Goal: Task Accomplishment & Management: Manage account settings

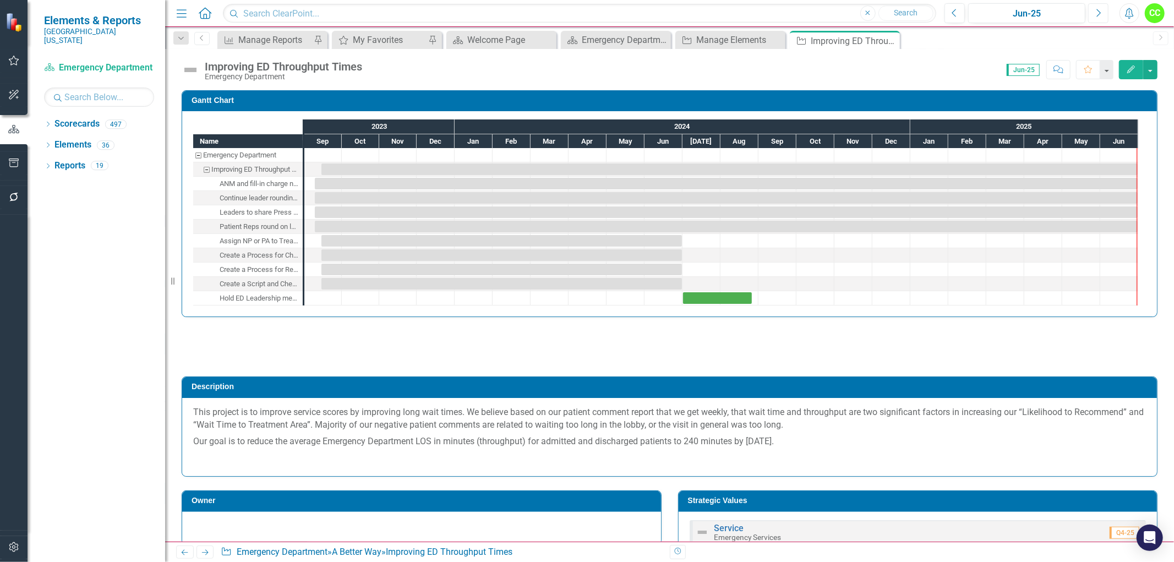
click at [1096, 14] on button "Next" at bounding box center [1098, 13] width 20 height 20
checkbox input "true"
click at [382, 39] on div "My Favorites" at bounding box center [389, 40] width 73 height 14
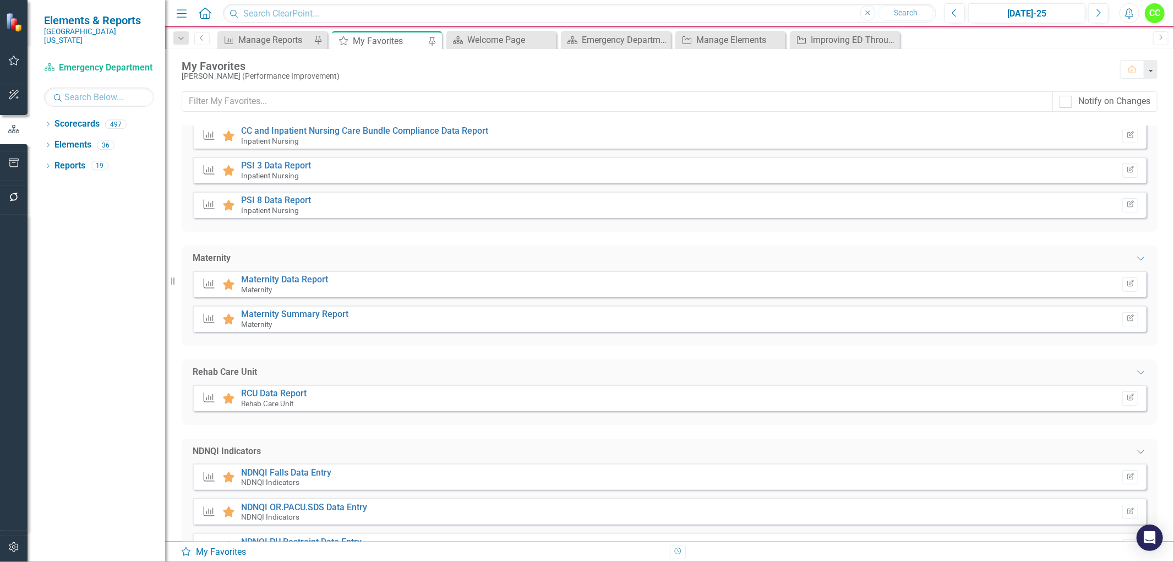
scroll to position [1406, 0]
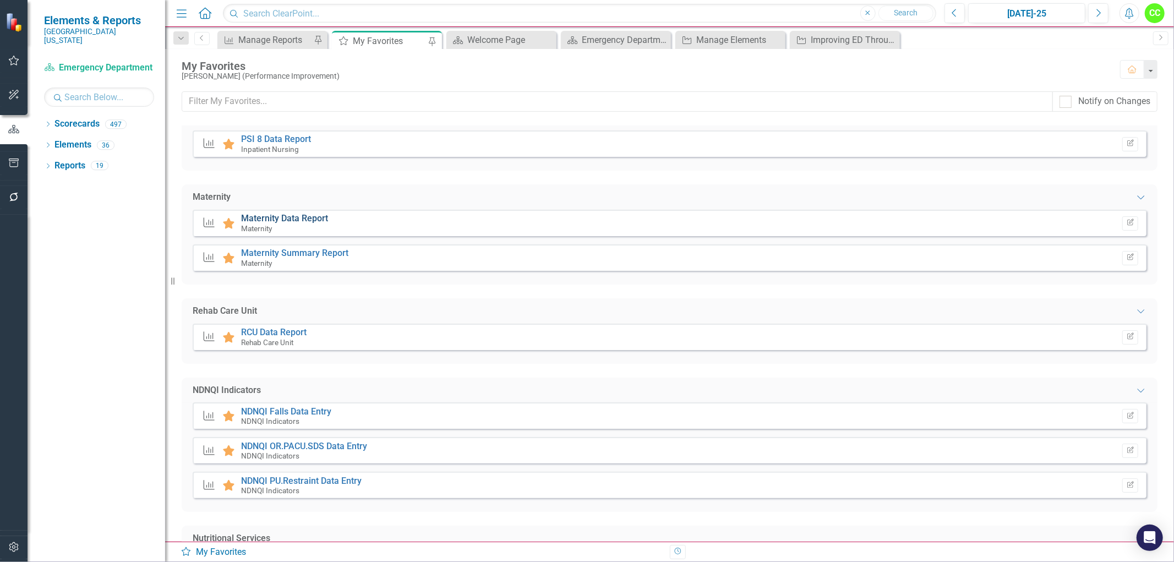
click at [293, 214] on link "Maternity Data Report" at bounding box center [284, 218] width 87 height 10
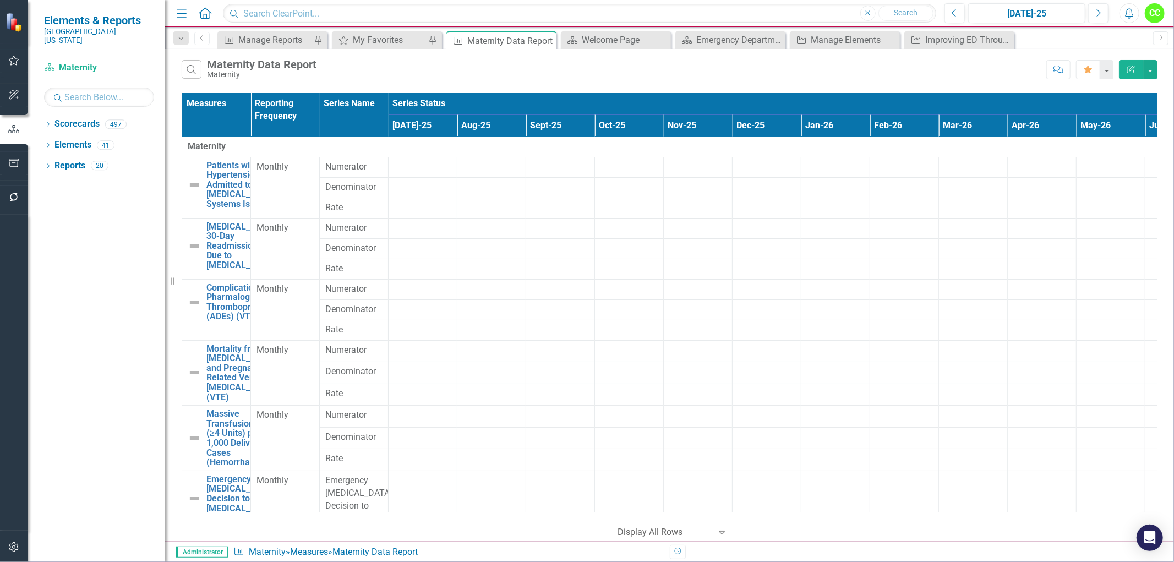
click at [1127, 72] on icon "Edit Report" at bounding box center [1131, 69] width 10 height 8
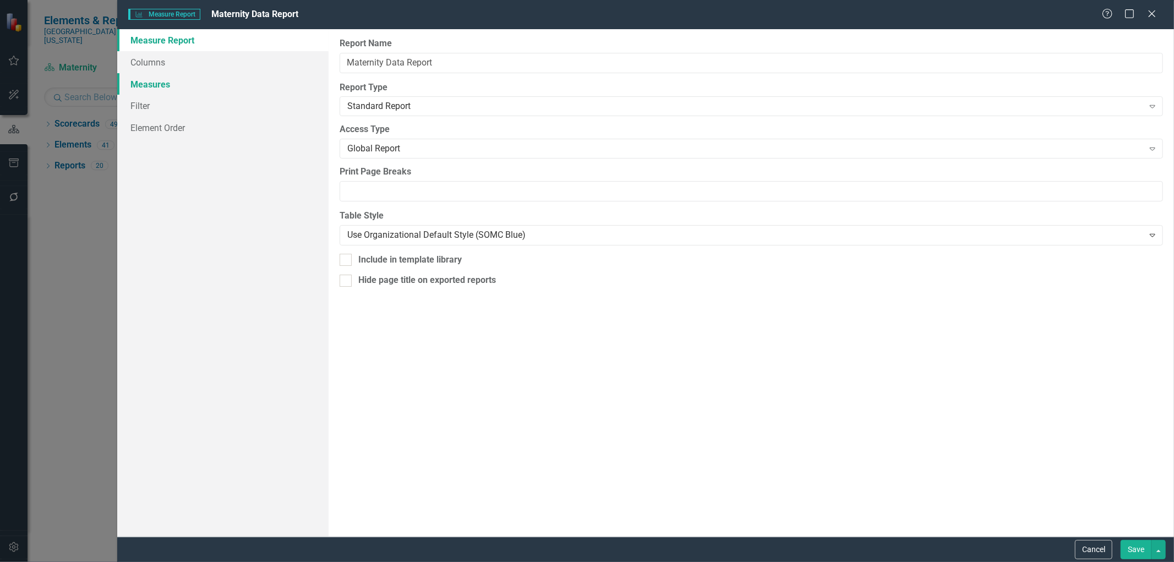
click at [150, 84] on link "Measures" at bounding box center [222, 84] width 211 height 22
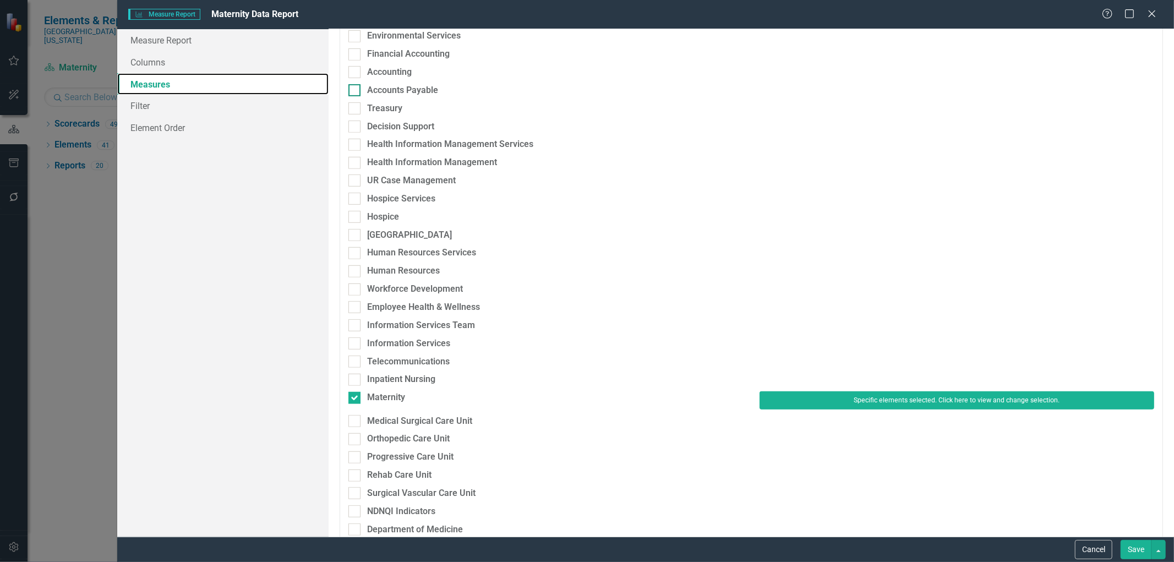
scroll to position [611, 0]
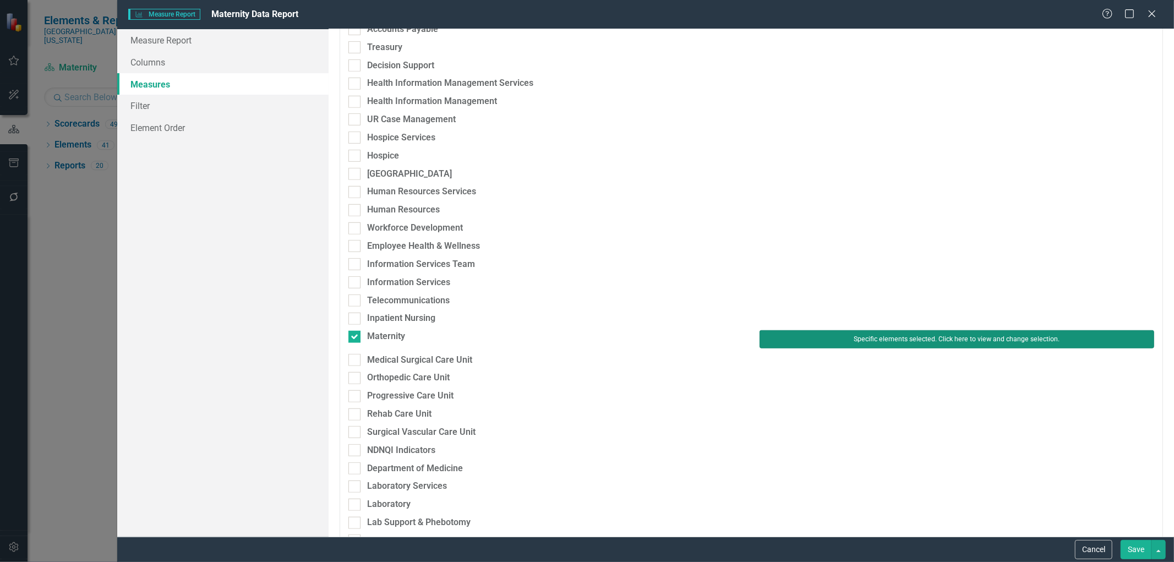
click at [832, 336] on button "Specific elements selected. Click here to view and change selection." at bounding box center [956, 339] width 395 height 18
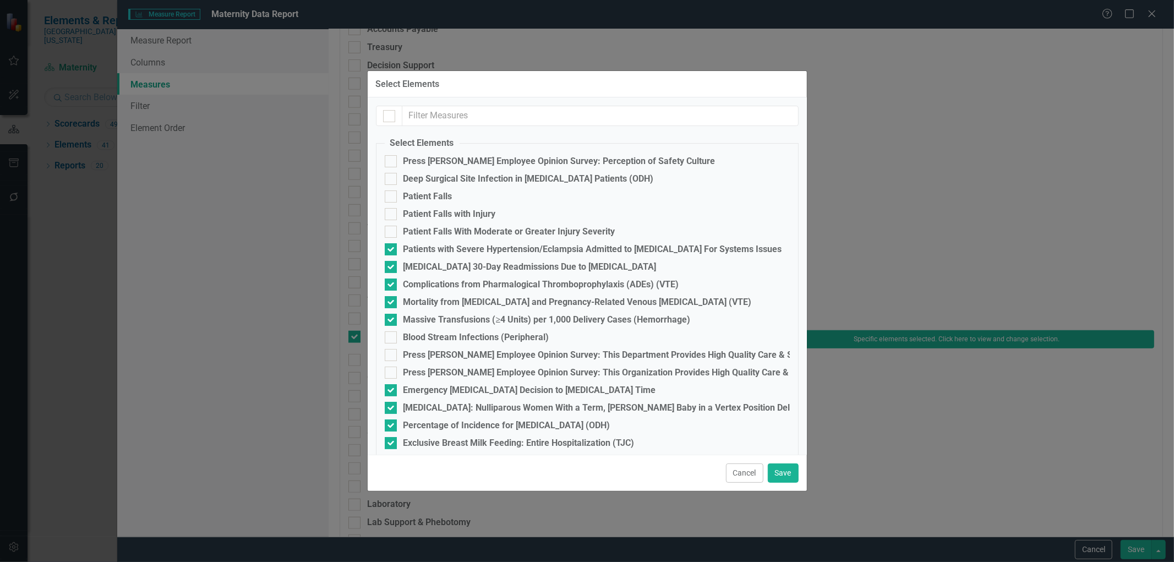
checkbox input "false"
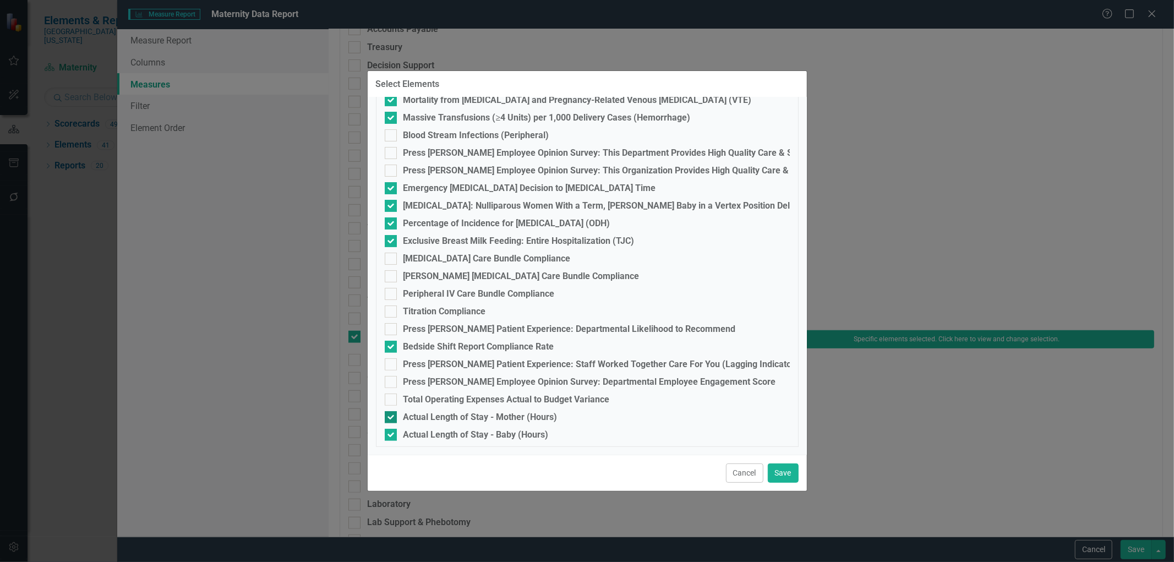
click at [389, 413] on input "Actual Length of Stay - Mother (Hours)" at bounding box center [388, 414] width 7 height 7
checkbox input "false"
click at [390, 436] on div at bounding box center [391, 435] width 12 height 12
click at [390, 436] on input "Actual Length of Stay - Baby (Hours)" at bounding box center [388, 432] width 7 height 7
checkbox input "false"
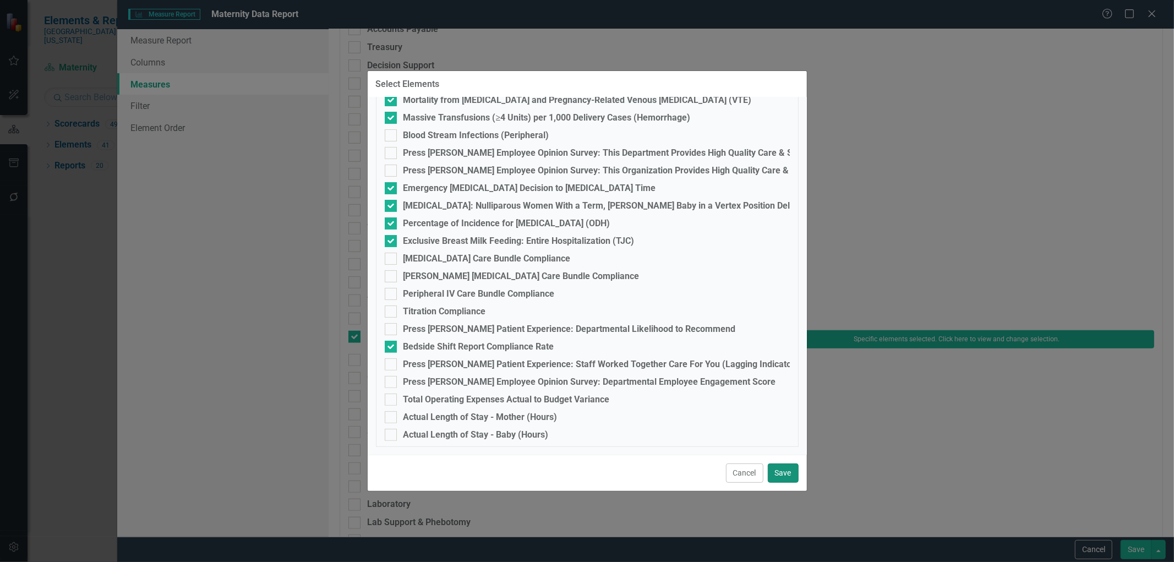
click at [779, 470] on button "Save" at bounding box center [783, 472] width 31 height 19
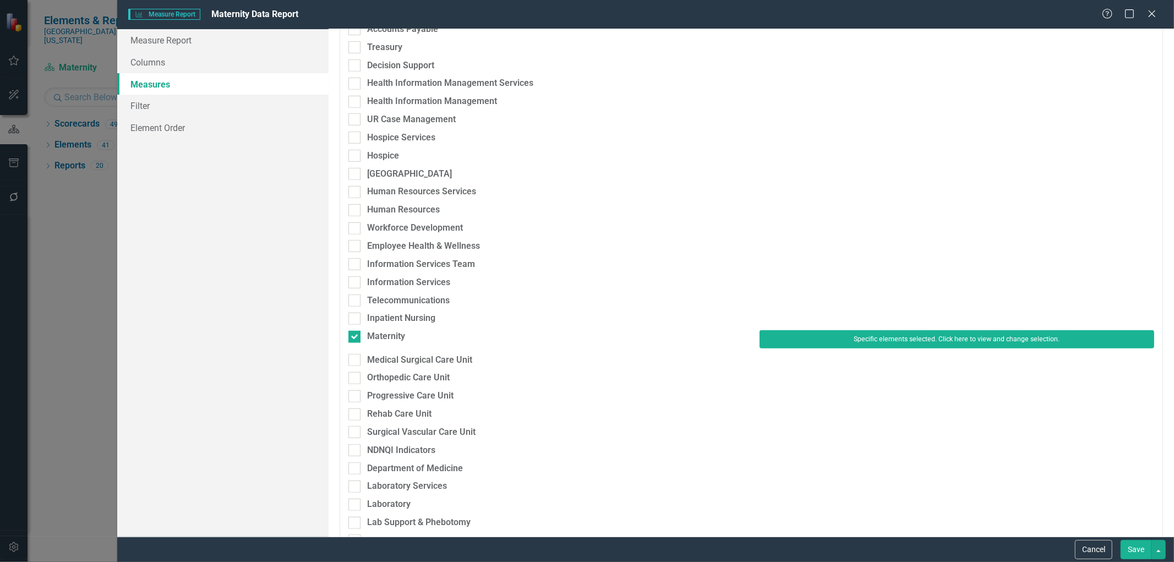
click at [1125, 551] on button "Save" at bounding box center [1135, 549] width 31 height 19
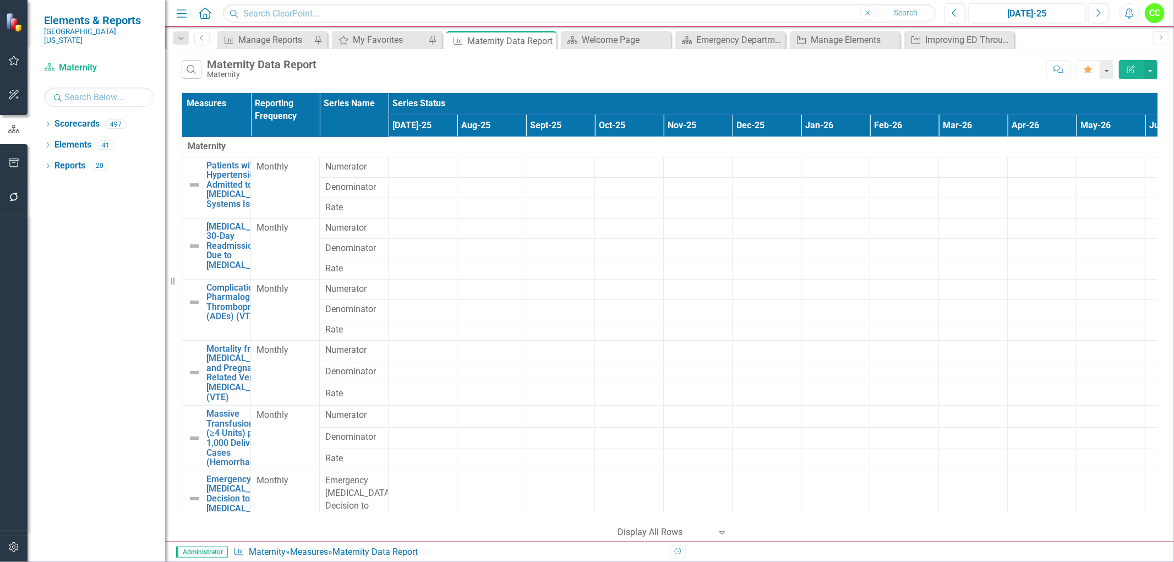
scroll to position [183, 0]
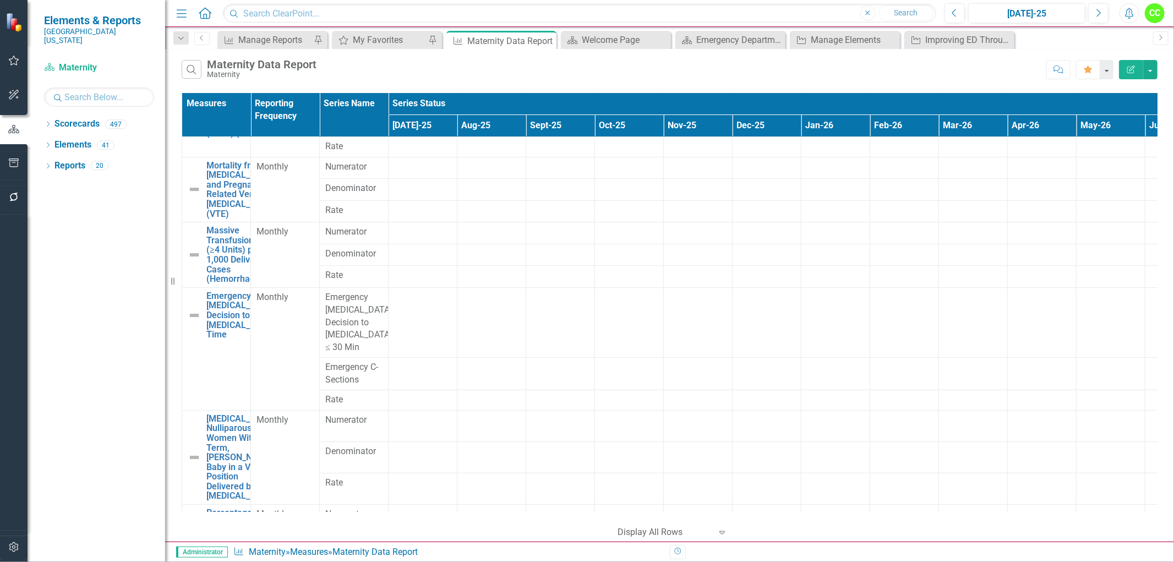
click at [1131, 68] on icon "Edit Report" at bounding box center [1131, 69] width 10 height 8
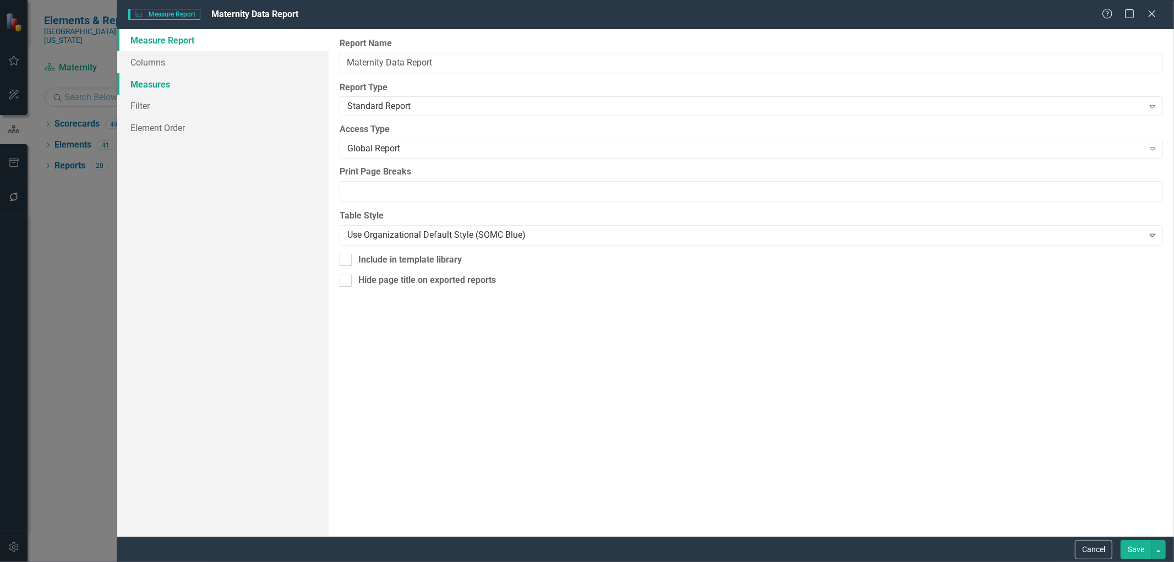
click at [134, 79] on link "Measures" at bounding box center [222, 84] width 211 height 22
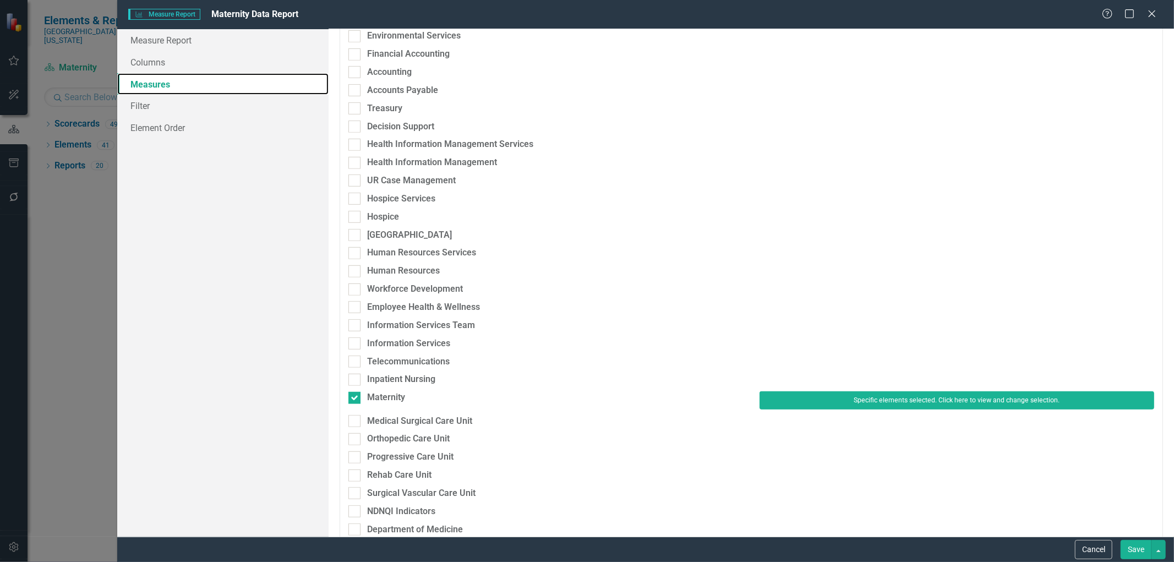
scroll to position [672, 0]
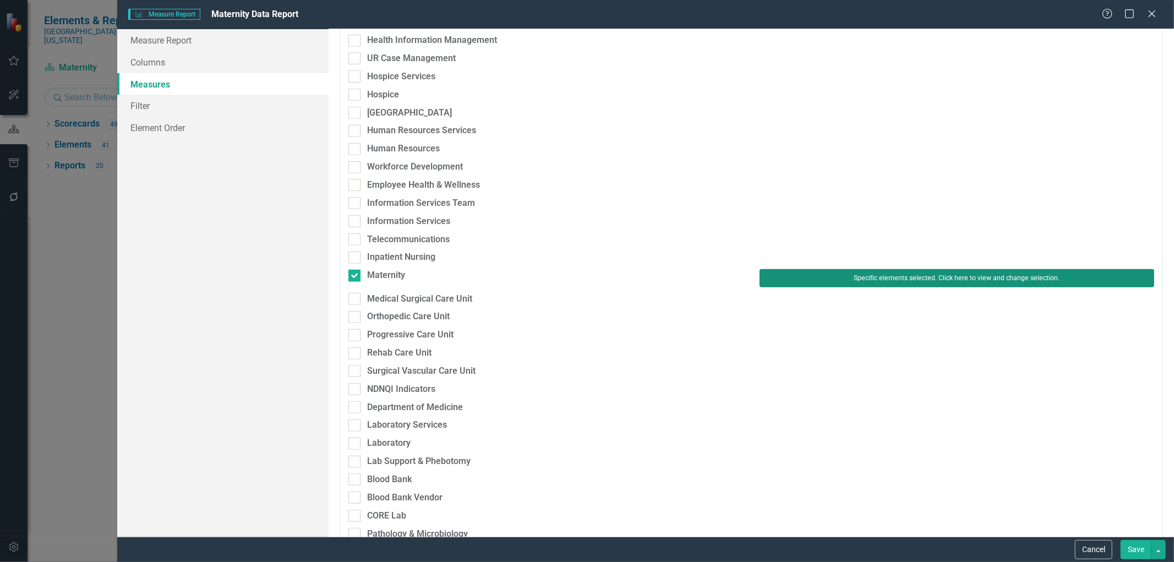
click at [795, 276] on button "Specific elements selected. Click here to view and change selection." at bounding box center [956, 278] width 395 height 18
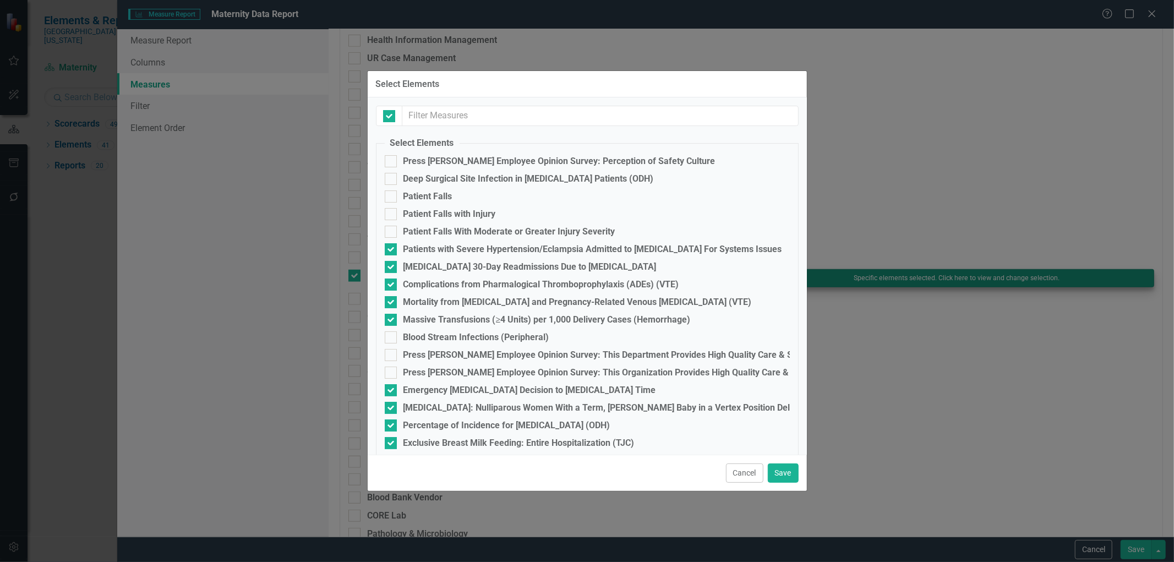
checkbox input "false"
click at [386, 406] on input "[MEDICAL_DATA]: Nulliparous Women With a Term, [PERSON_NAME] Baby in a Vertex P…" at bounding box center [388, 405] width 7 height 7
checkbox input "false"
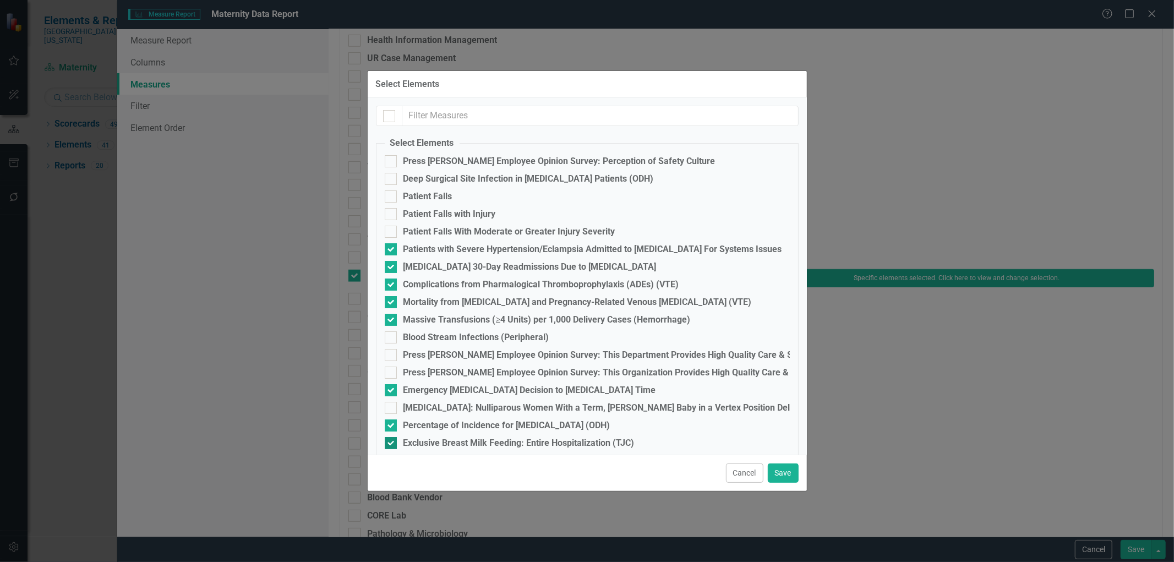
click at [392, 444] on div at bounding box center [391, 443] width 12 height 12
click at [392, 444] on input "Exclusive Breast Milk Feeding: Entire Hospitalization (TJC)" at bounding box center [388, 440] width 7 height 7
checkbox input "false"
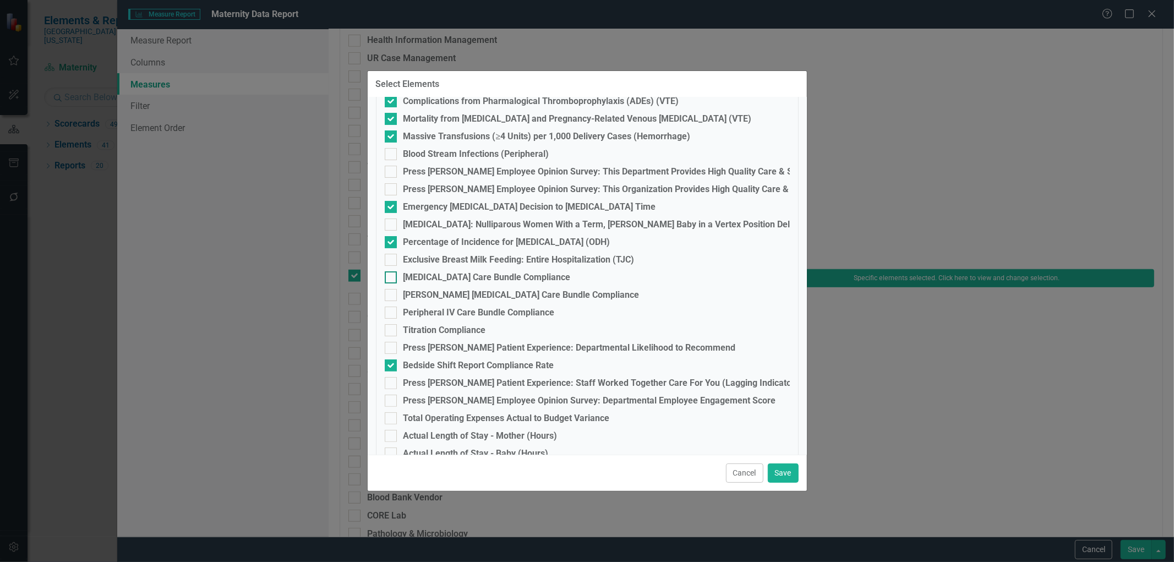
scroll to position [202, 0]
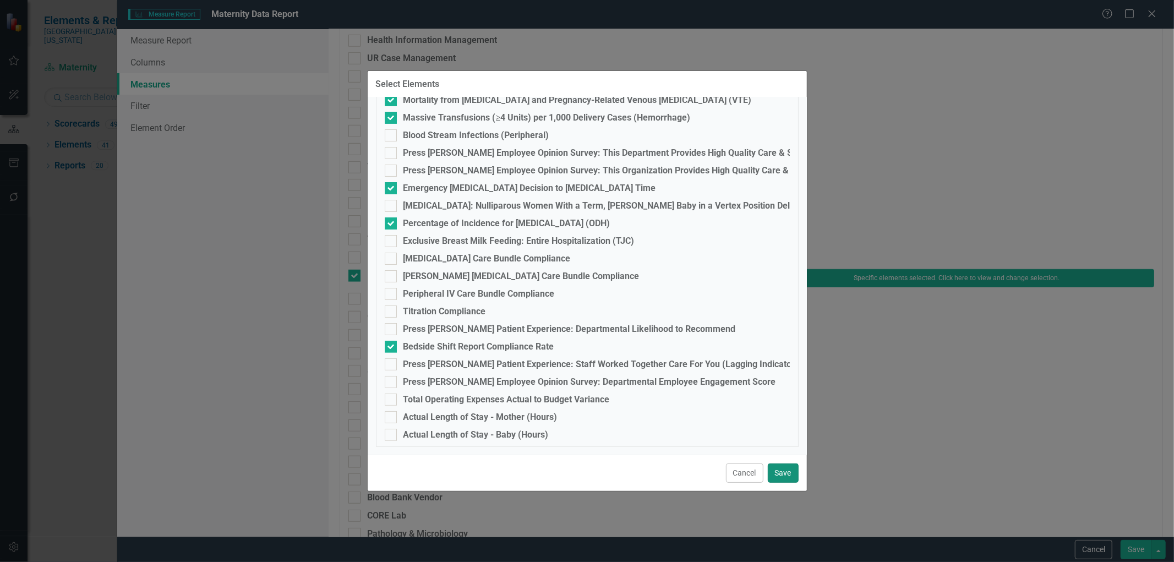
click at [785, 471] on button "Save" at bounding box center [783, 472] width 31 height 19
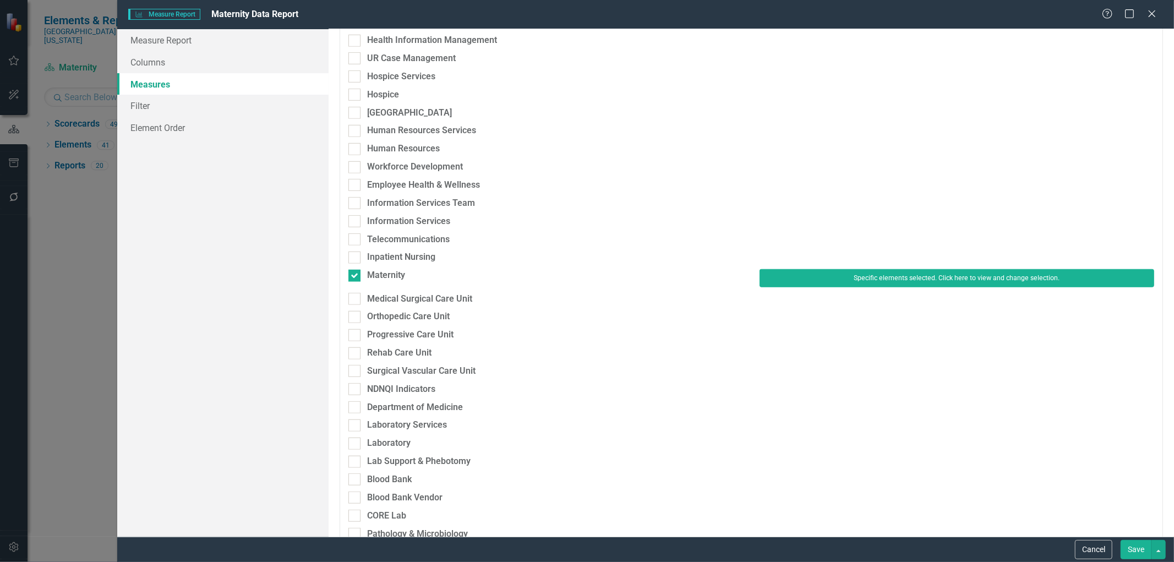
click at [1132, 549] on button "Save" at bounding box center [1135, 549] width 31 height 19
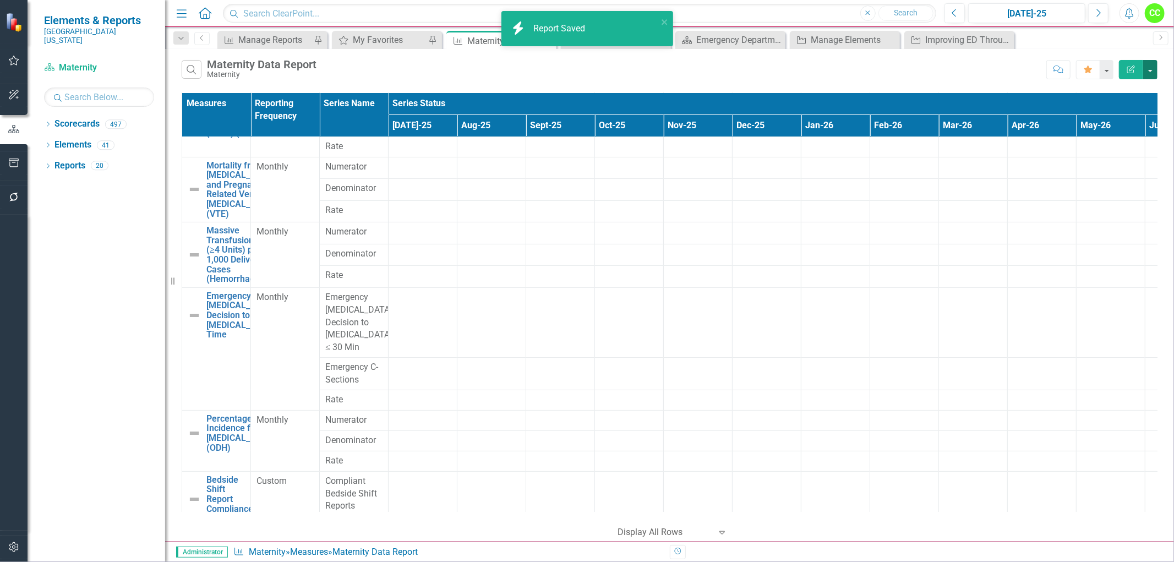
click at [1148, 70] on button "button" at bounding box center [1150, 69] width 14 height 19
click at [1104, 136] on link "Excel Export to Excel" at bounding box center [1113, 132] width 87 height 20
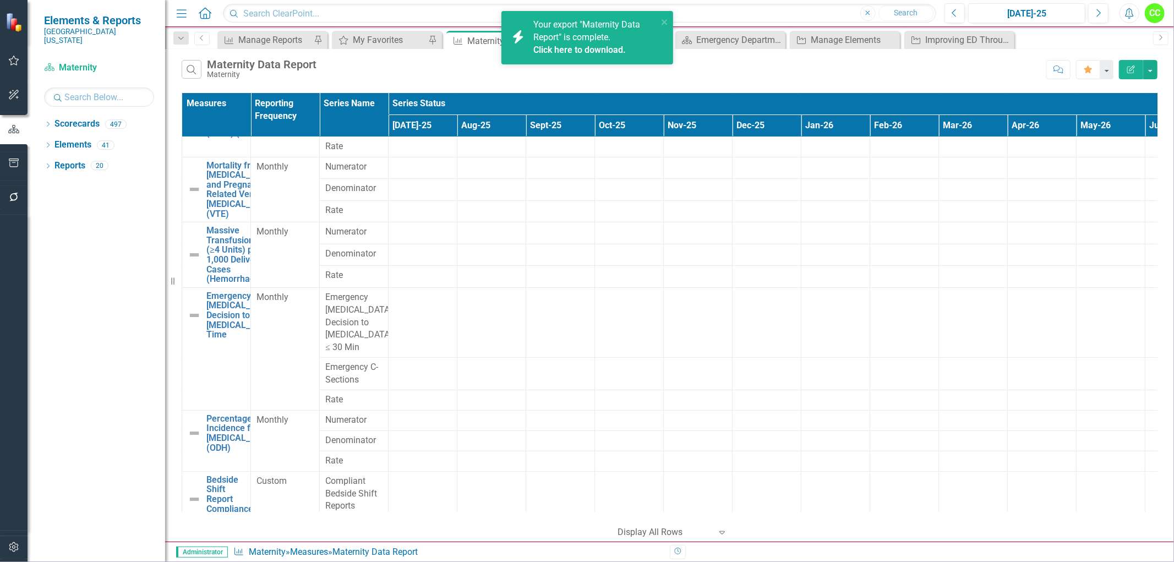
click at [584, 41] on span "Your export "Maternity Data Report" is complete. Click here to download." at bounding box center [594, 37] width 122 height 37
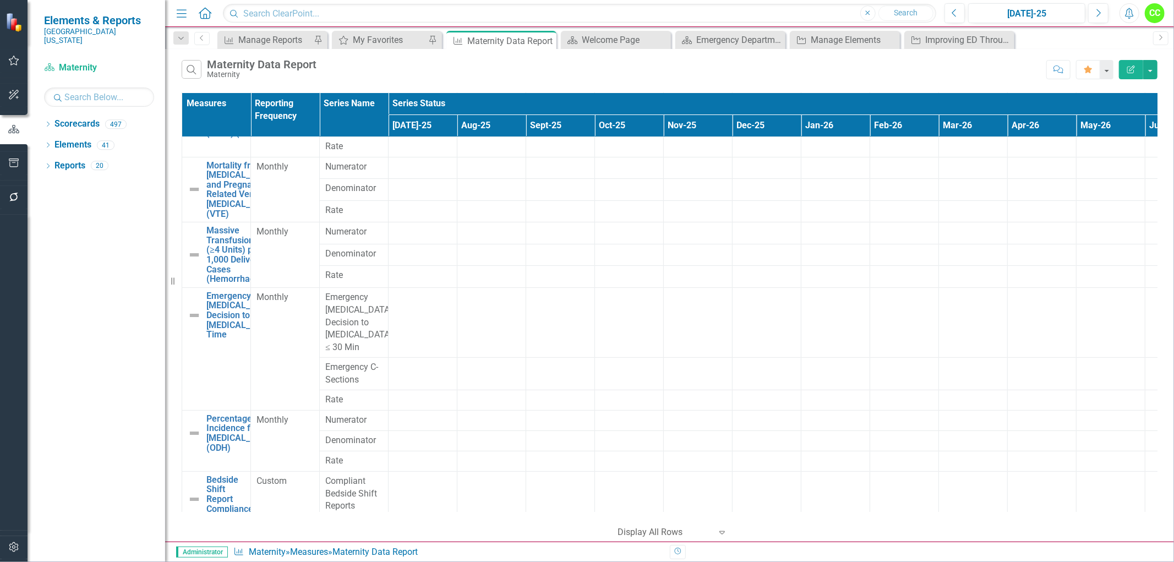
click at [1129, 12] on icon "Alerts" at bounding box center [1129, 13] width 12 height 11
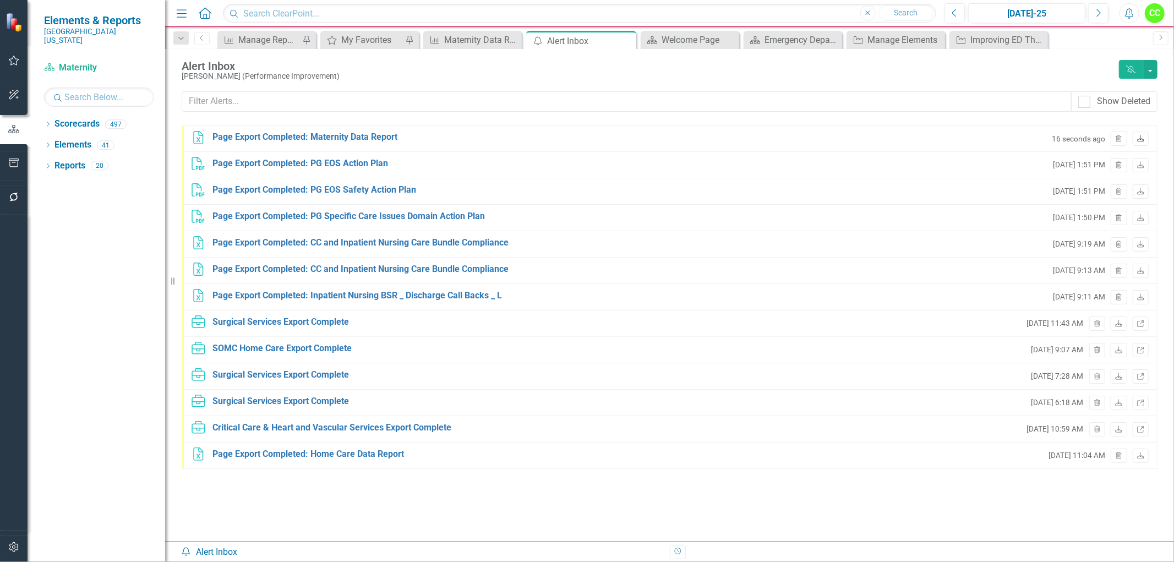
click at [1137, 136] on icon "Download" at bounding box center [1140, 139] width 8 height 7
